Goal: Transaction & Acquisition: Obtain resource

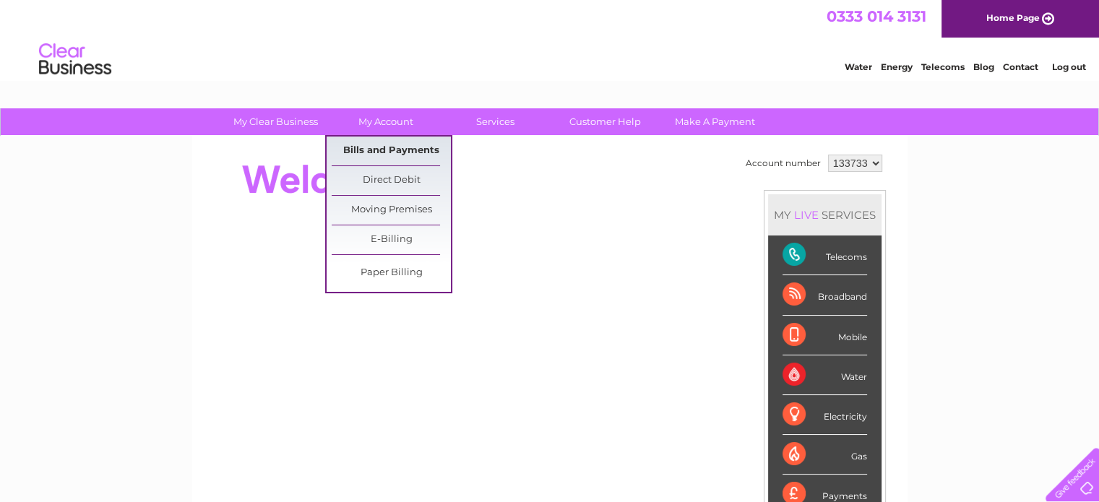
click at [373, 155] on link "Bills and Payments" at bounding box center [391, 151] width 119 height 29
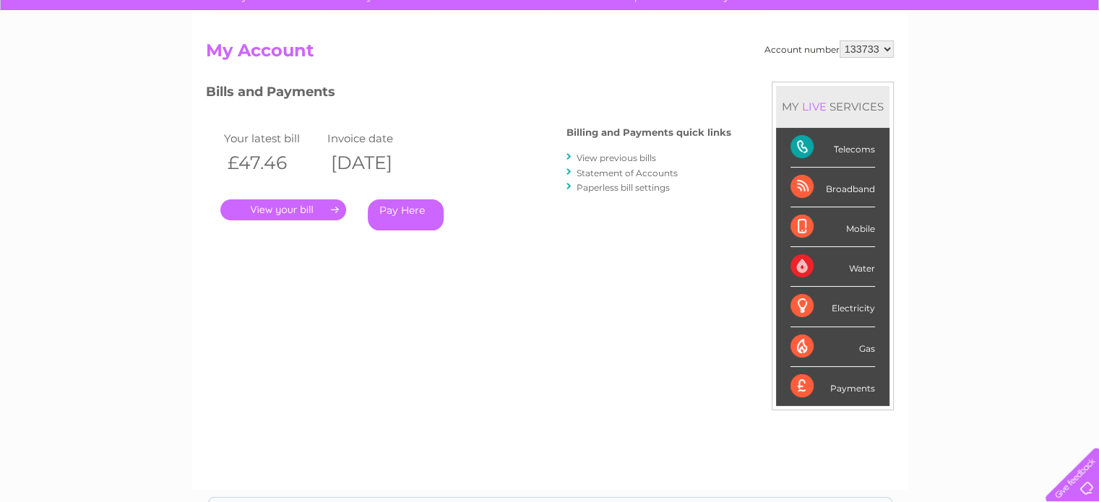
scroll to position [145, 0]
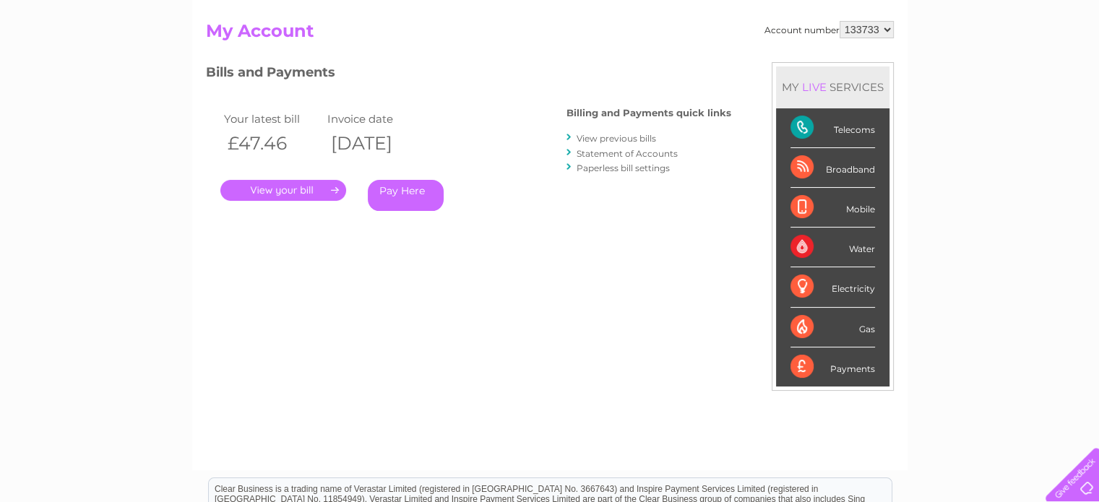
click at [331, 190] on link "." at bounding box center [283, 190] width 126 height 21
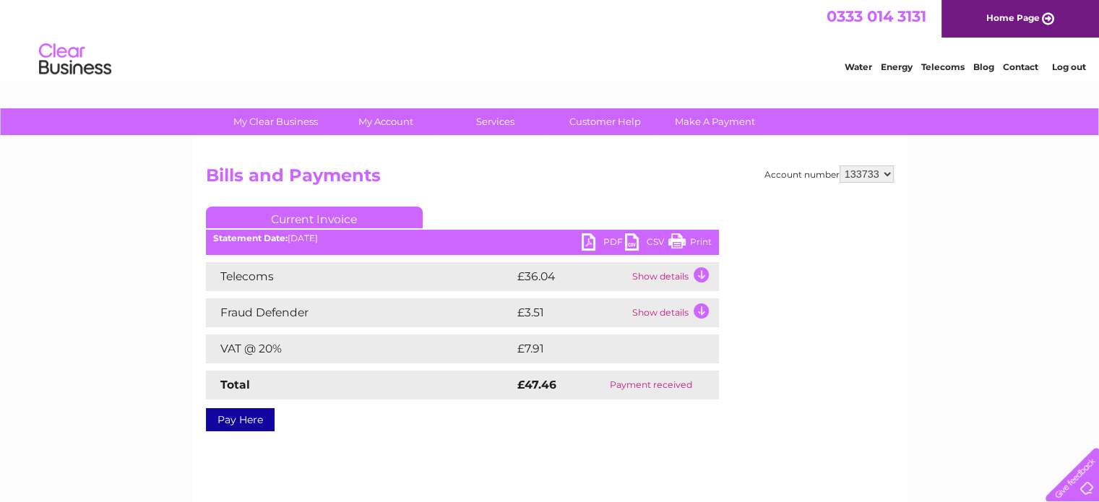
click at [588, 240] on link "PDF" at bounding box center [603, 243] width 43 height 21
